Goal: Task Accomplishment & Management: Manage account settings

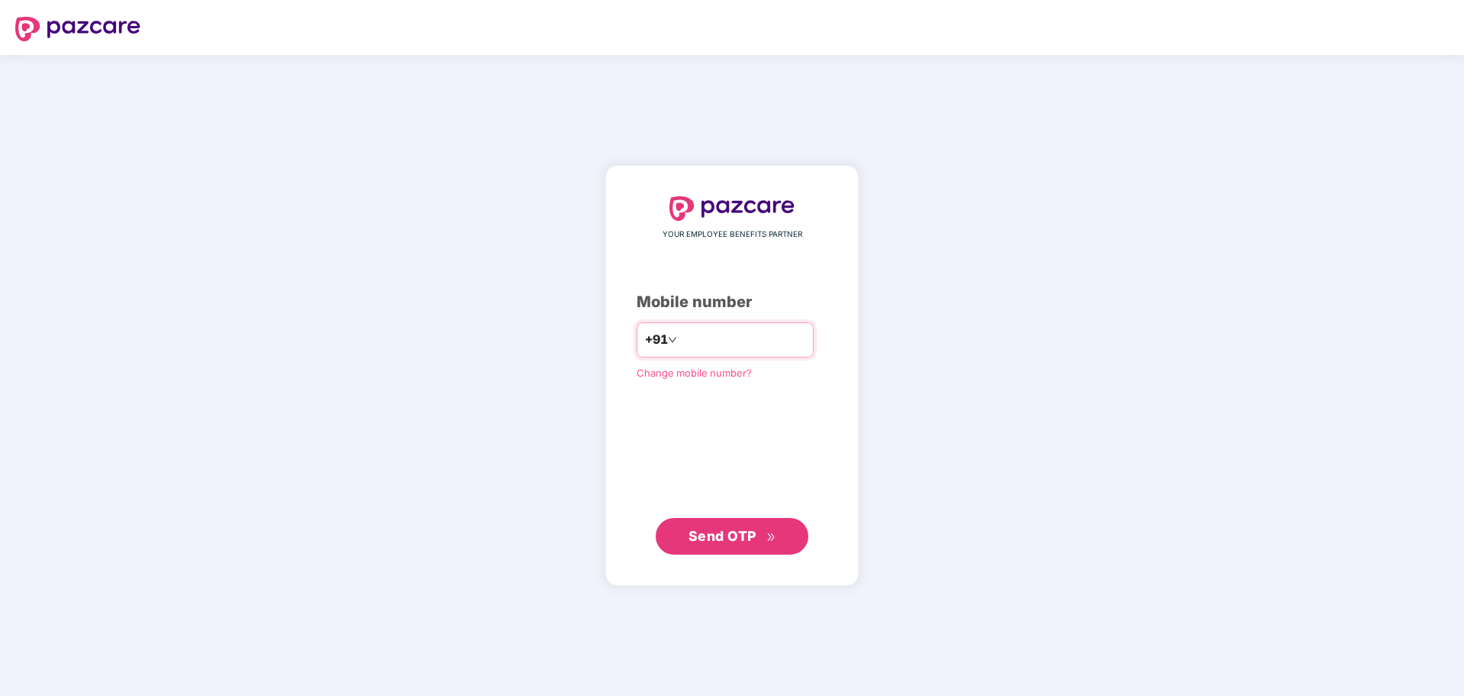
click at [772, 338] on input "number" at bounding box center [742, 340] width 125 height 24
type input "**********"
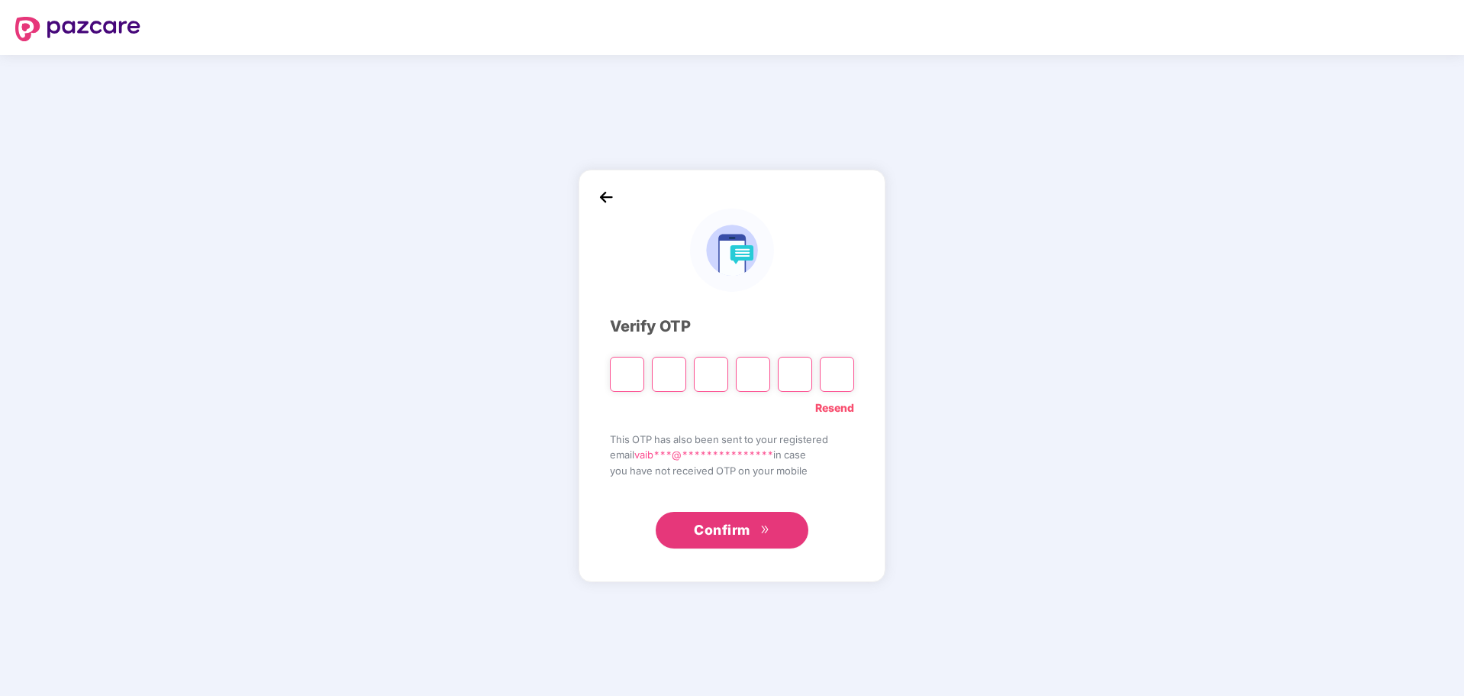
type input "*"
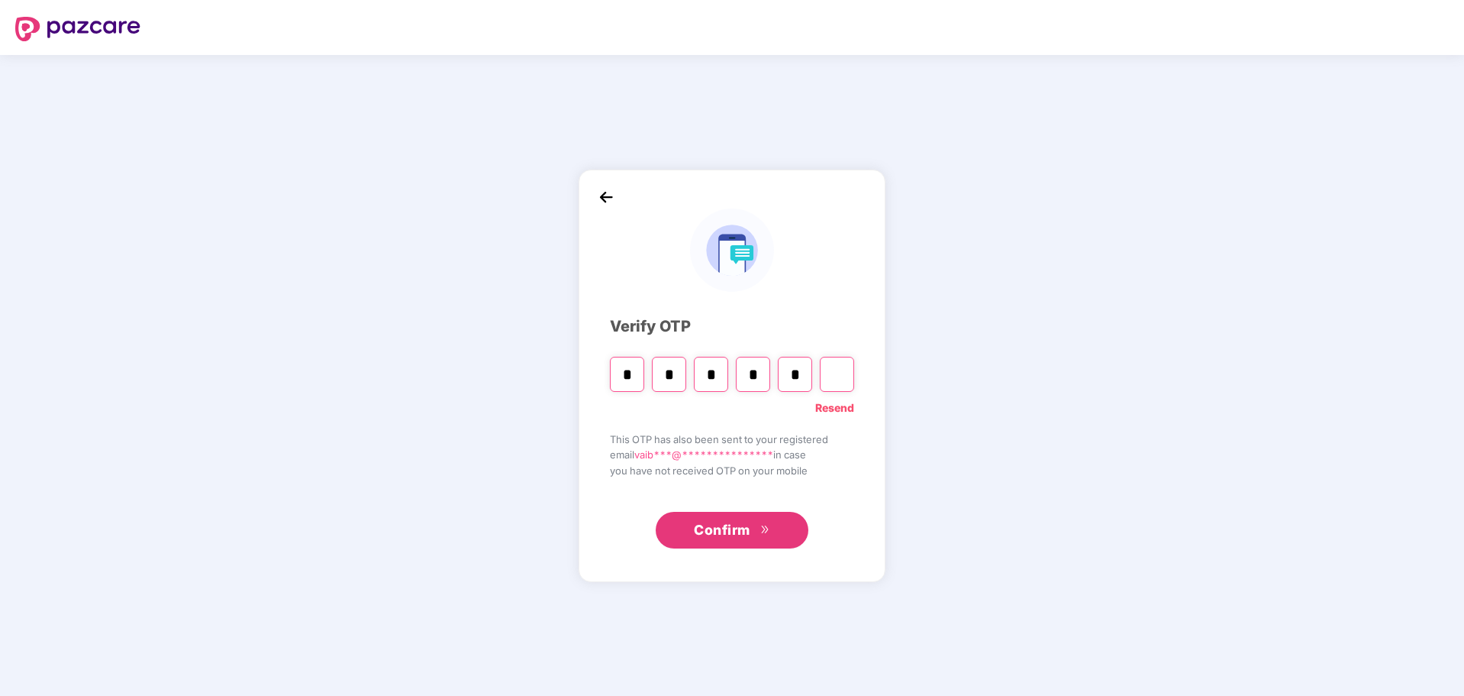
type input "*"
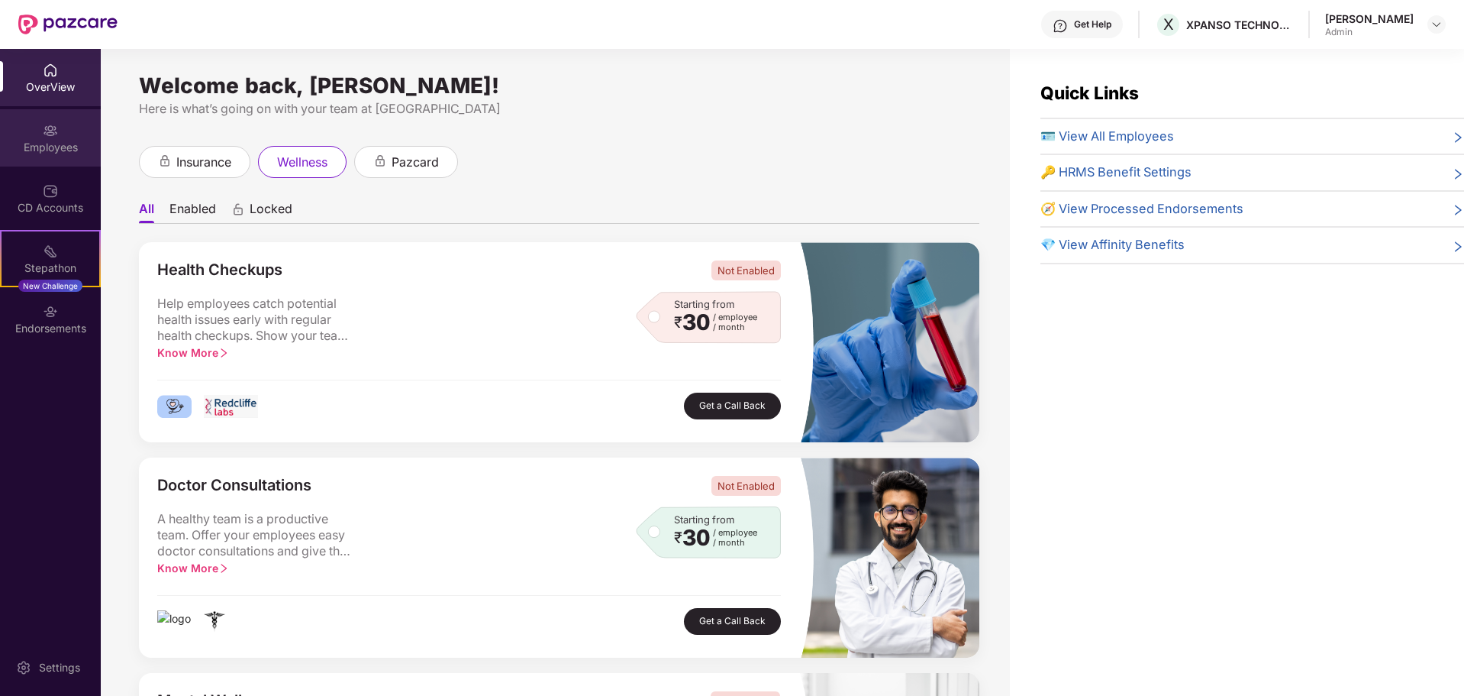
click at [76, 127] on div "Employees" at bounding box center [50, 137] width 101 height 57
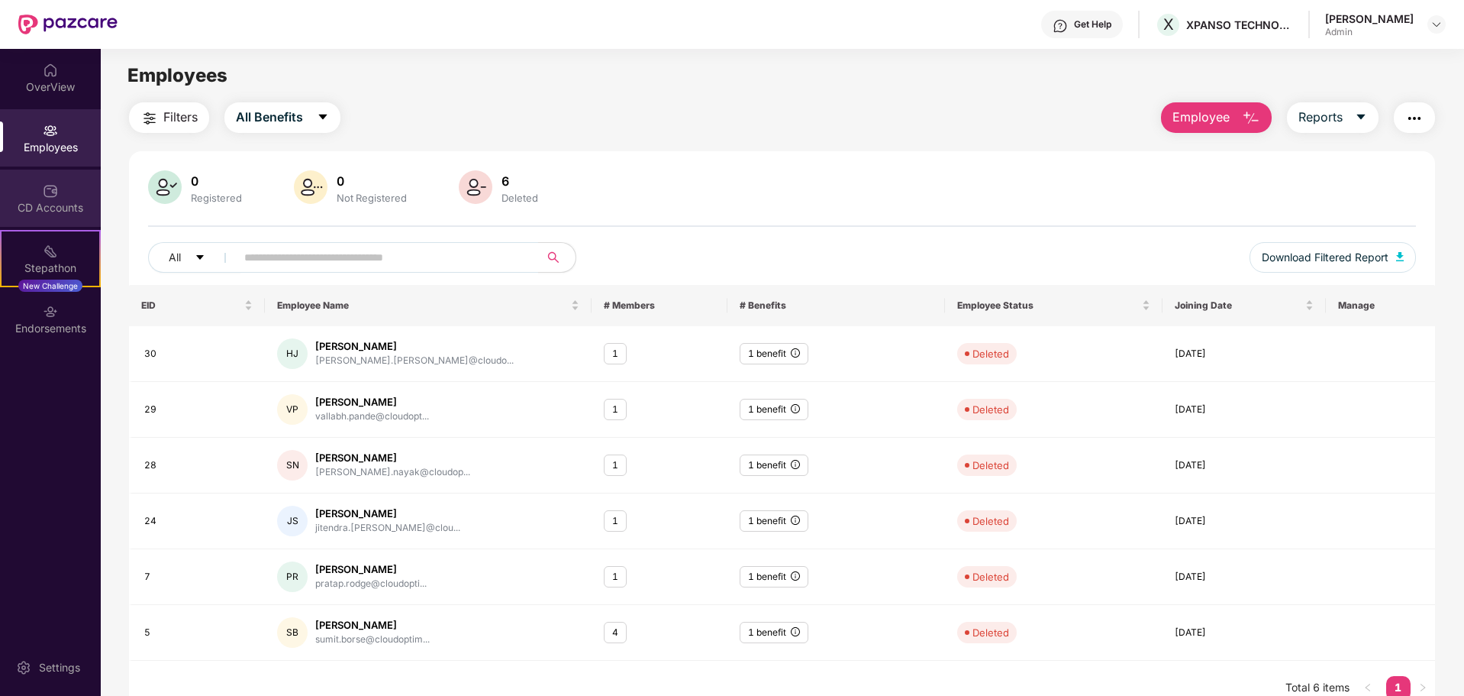
click at [46, 197] on img at bounding box center [50, 190] width 15 height 15
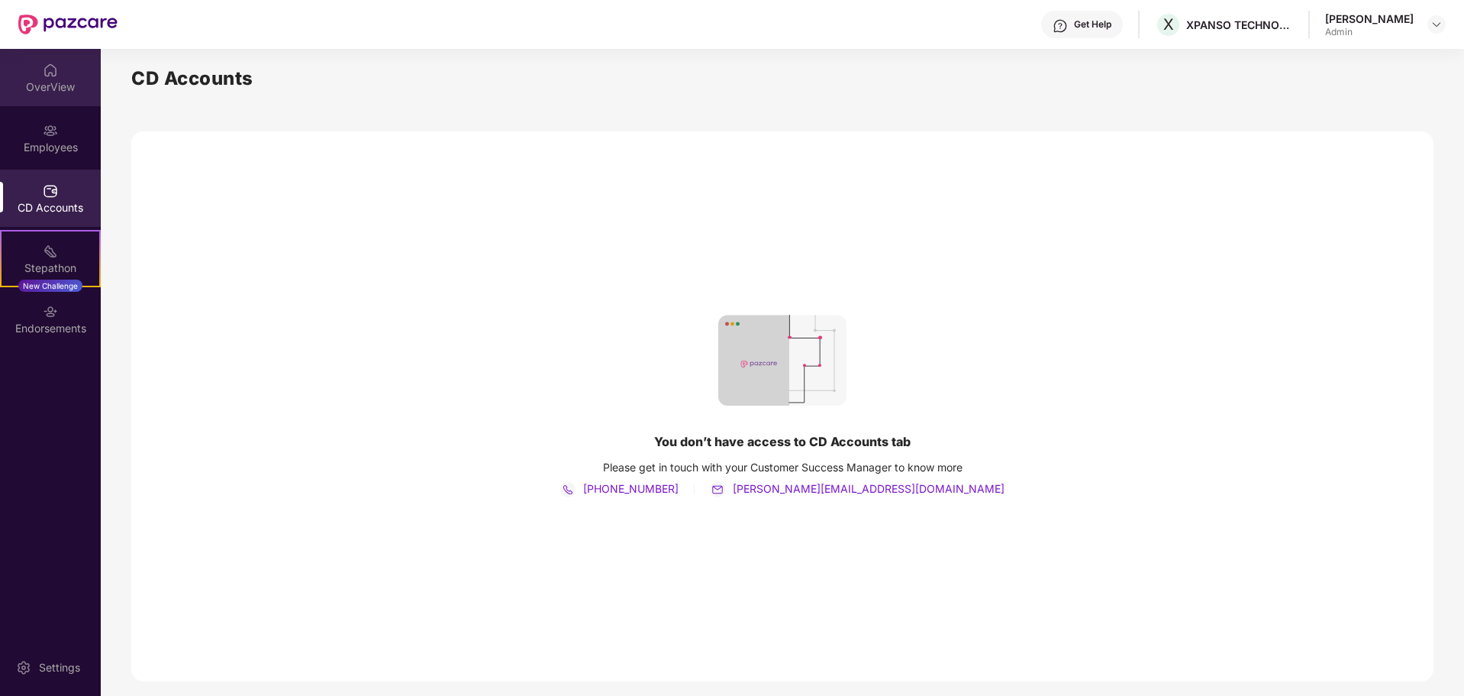
click at [76, 78] on div "OverView" at bounding box center [50, 77] width 101 height 57
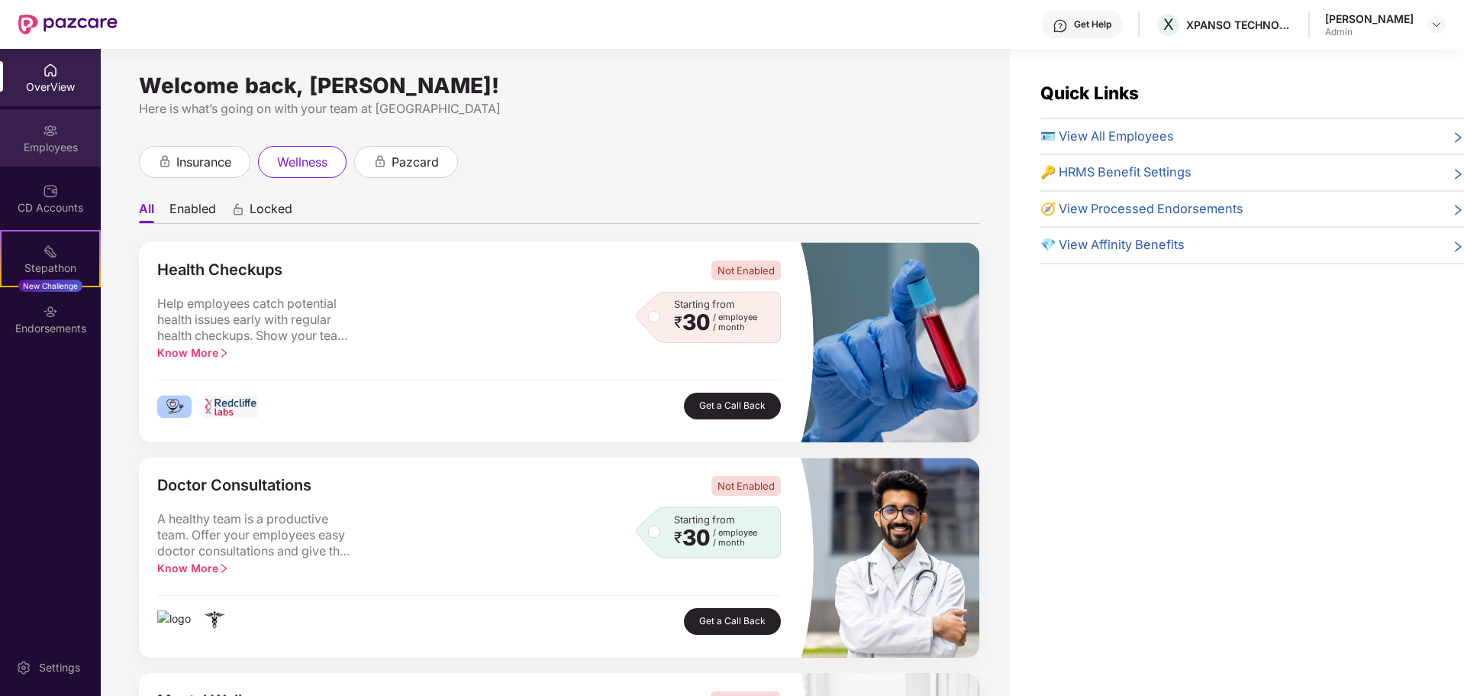
click at [50, 144] on div "Employees" at bounding box center [50, 147] width 101 height 15
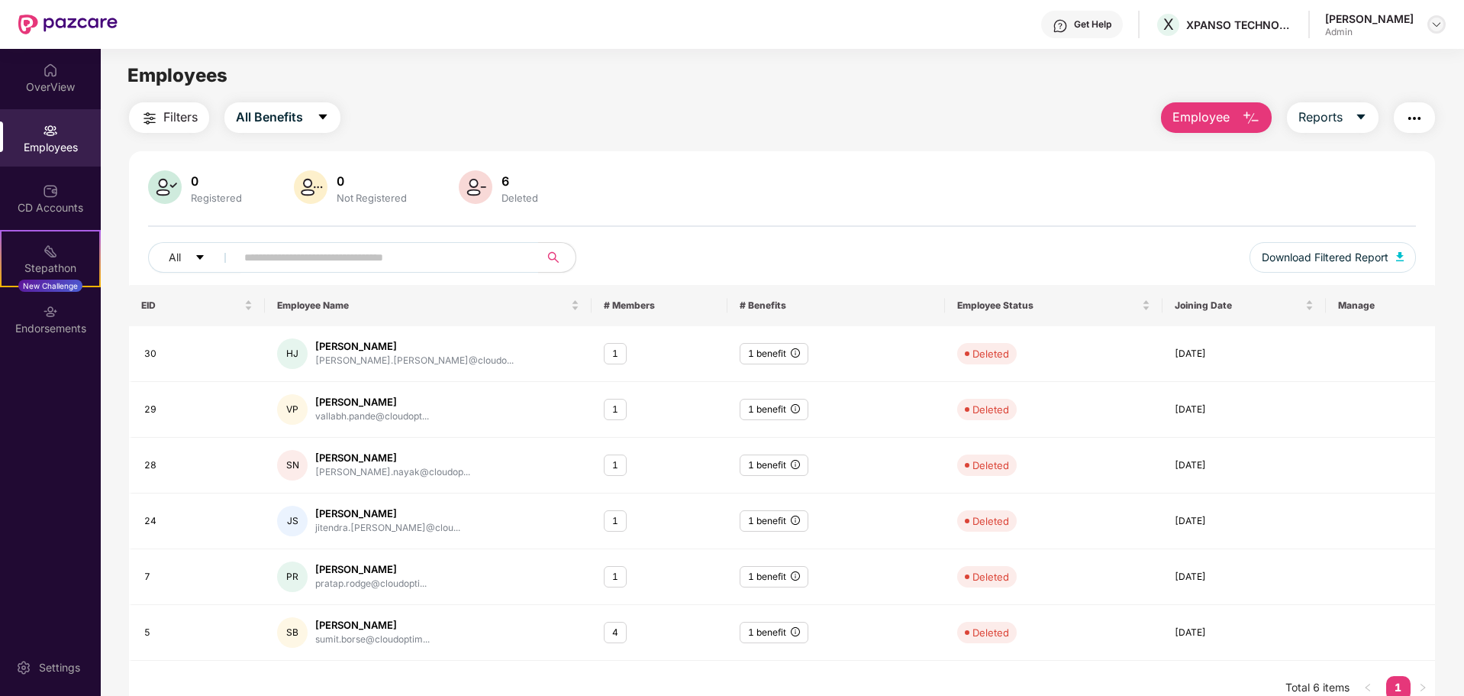
click at [1432, 20] on img at bounding box center [1437, 24] width 12 height 12
click at [1305, 93] on div "Logout" at bounding box center [1365, 91] width 199 height 30
